Goal: Navigation & Orientation: Find specific page/section

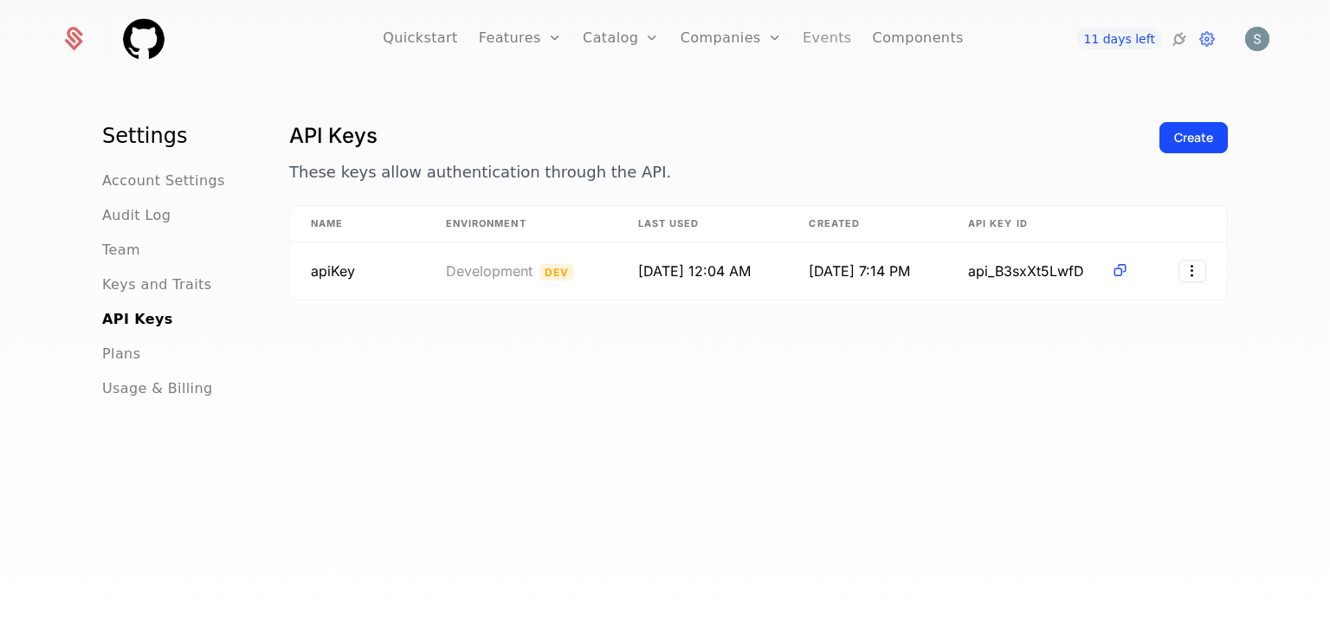
click at [673, 42] on link "Events" at bounding box center [827, 39] width 49 height 78
